Goal: Information Seeking & Learning: Check status

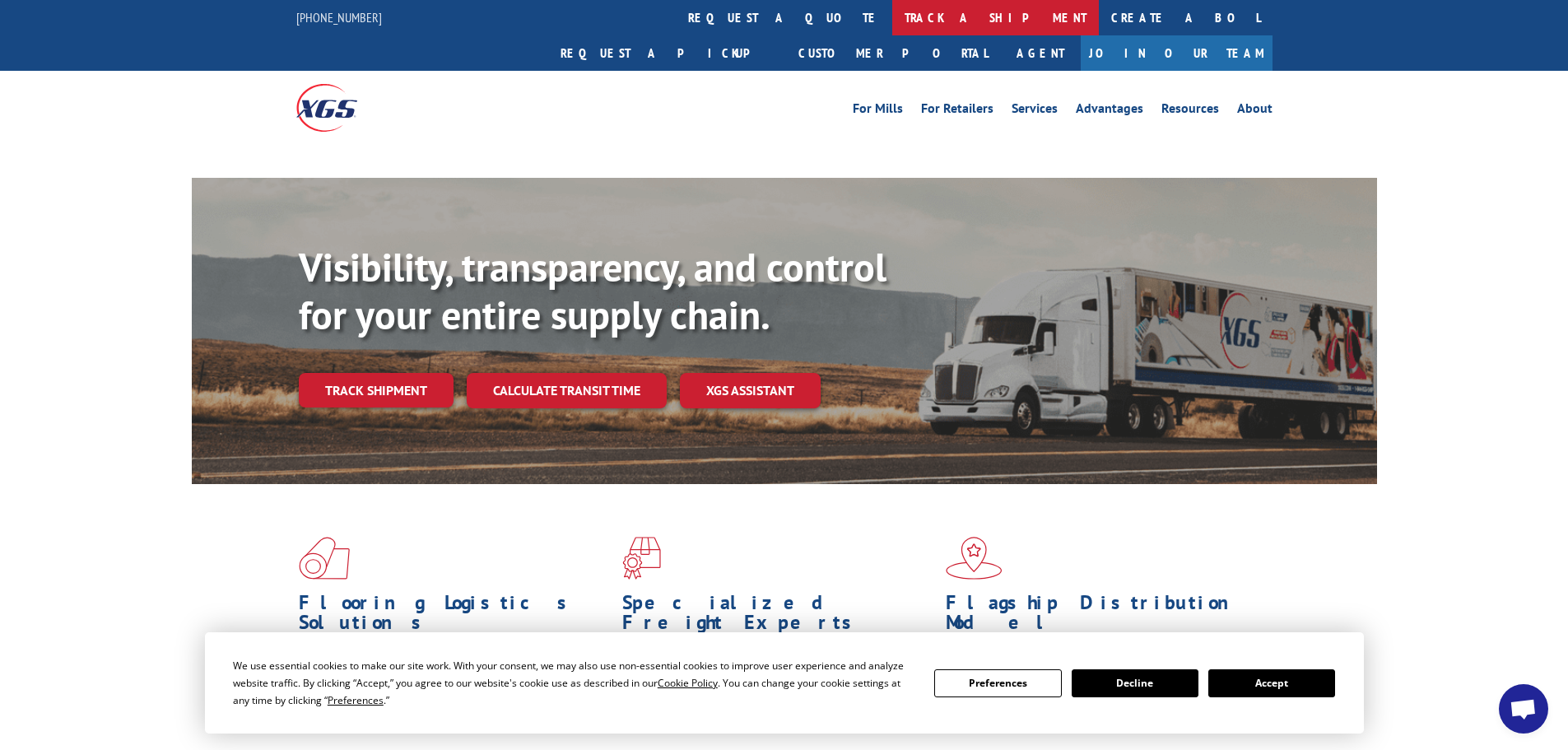
click at [892, 12] on link "track a shipment" at bounding box center [995, 17] width 207 height 36
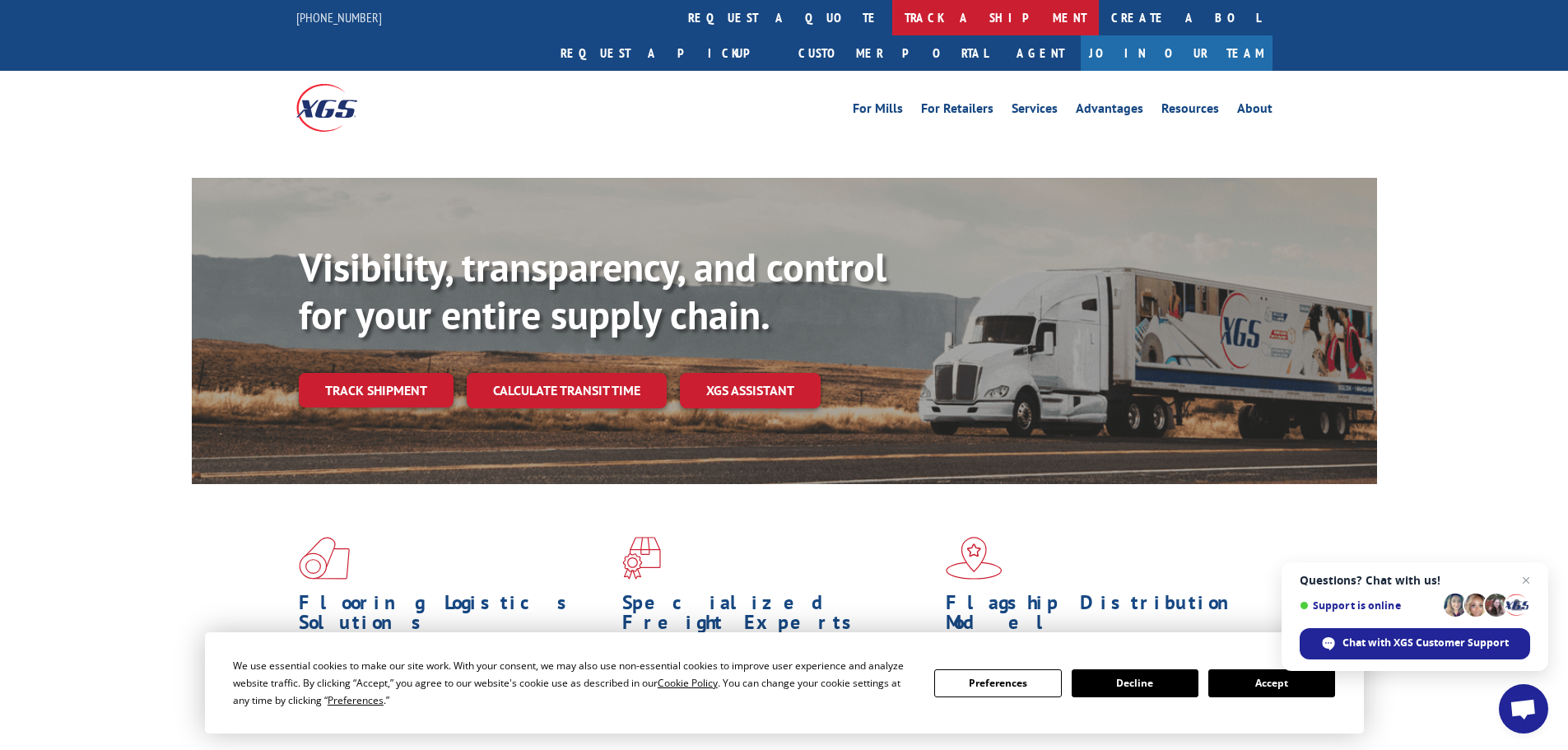
click at [892, 22] on link "track a shipment" at bounding box center [995, 17] width 207 height 36
click at [1249, 684] on button "Accept" at bounding box center [1271, 684] width 127 height 28
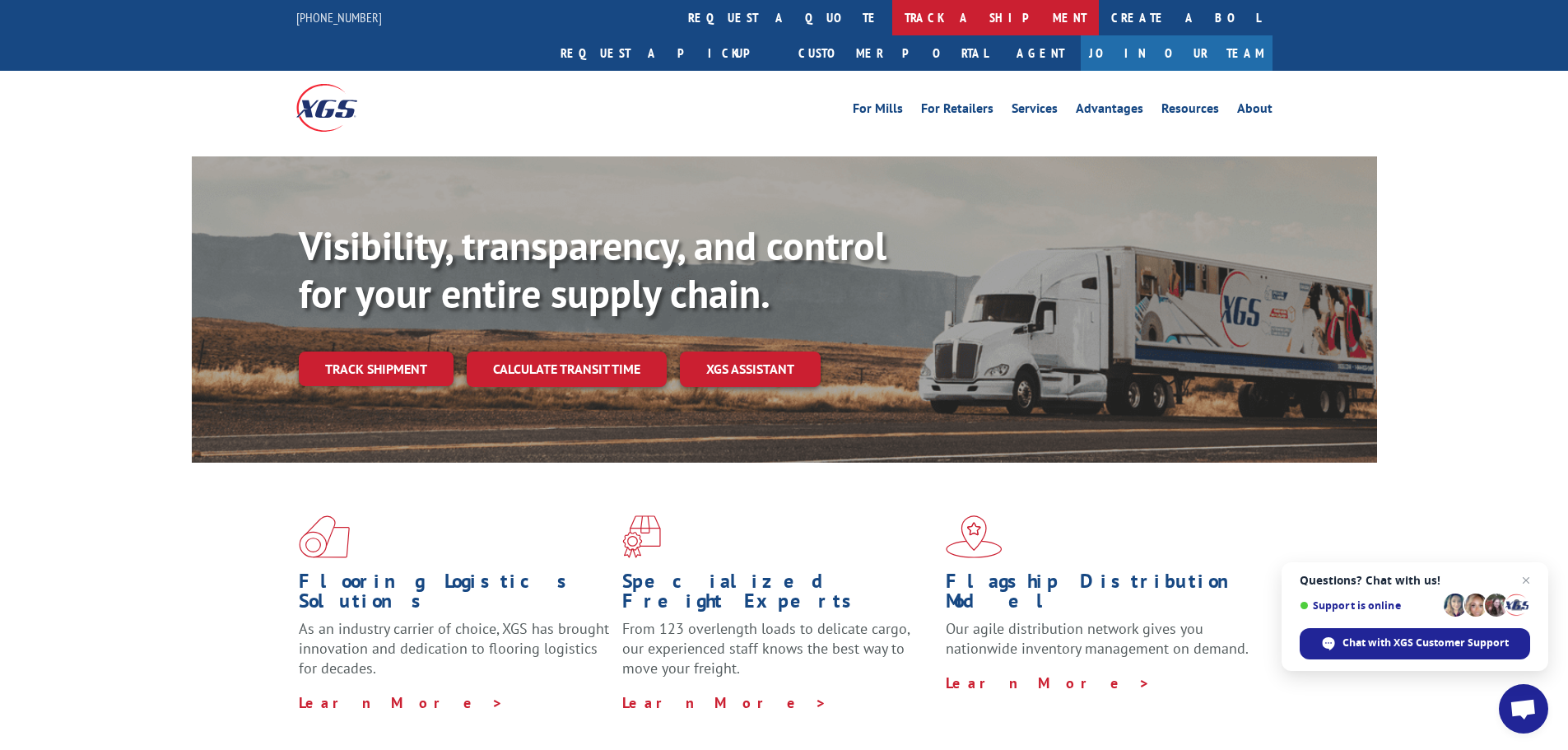
click at [892, 14] on link "track a shipment" at bounding box center [995, 17] width 207 height 36
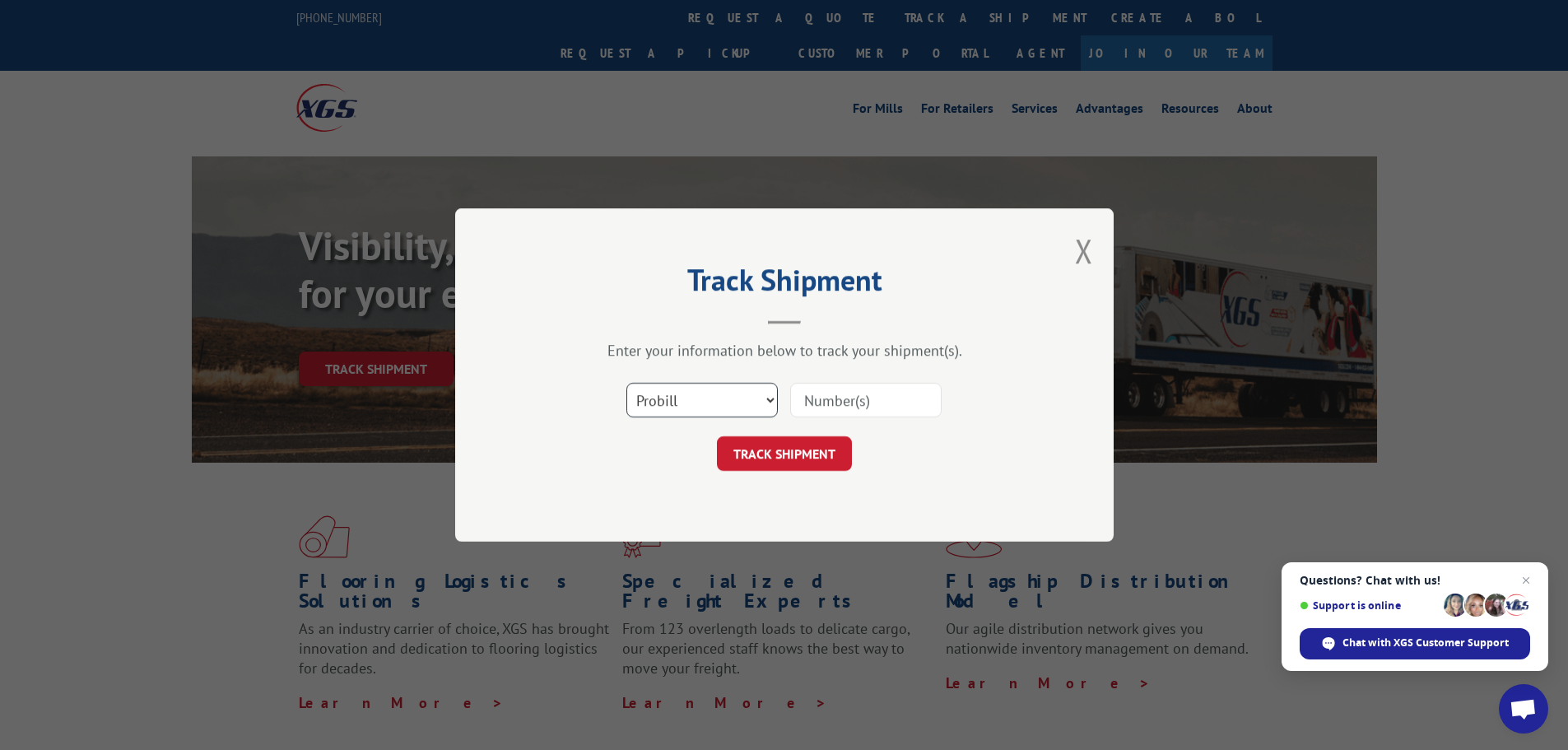
click at [764, 399] on select "Select category... Probill BOL PO" at bounding box center [702, 400] width 151 height 35
paste input "17516647"
type input "17516647"
click at [789, 459] on button "TRACK SHIPMENT" at bounding box center [784, 453] width 135 height 35
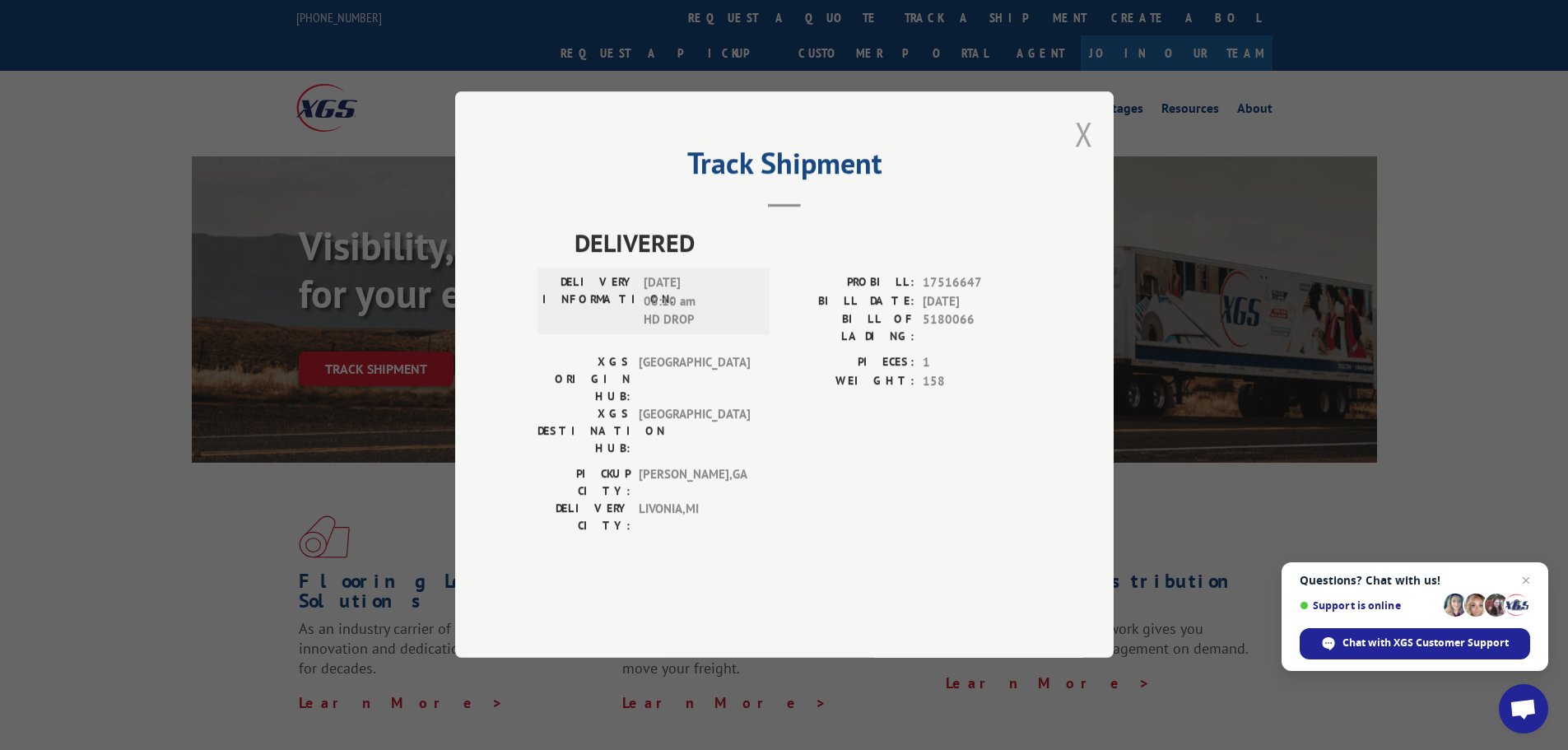
click at [1086, 155] on button "Close modal" at bounding box center [1084, 134] width 18 height 44
